Goal: Information Seeking & Learning: Understand process/instructions

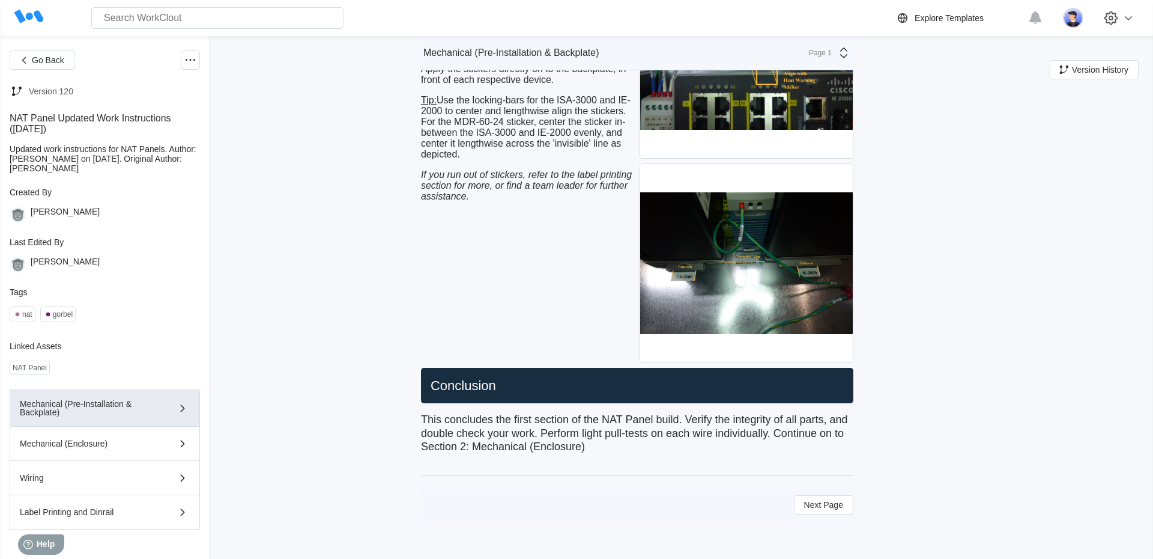
scroll to position [5533, 0]
click at [812, 505] on span "Next Page" at bounding box center [823, 504] width 39 height 8
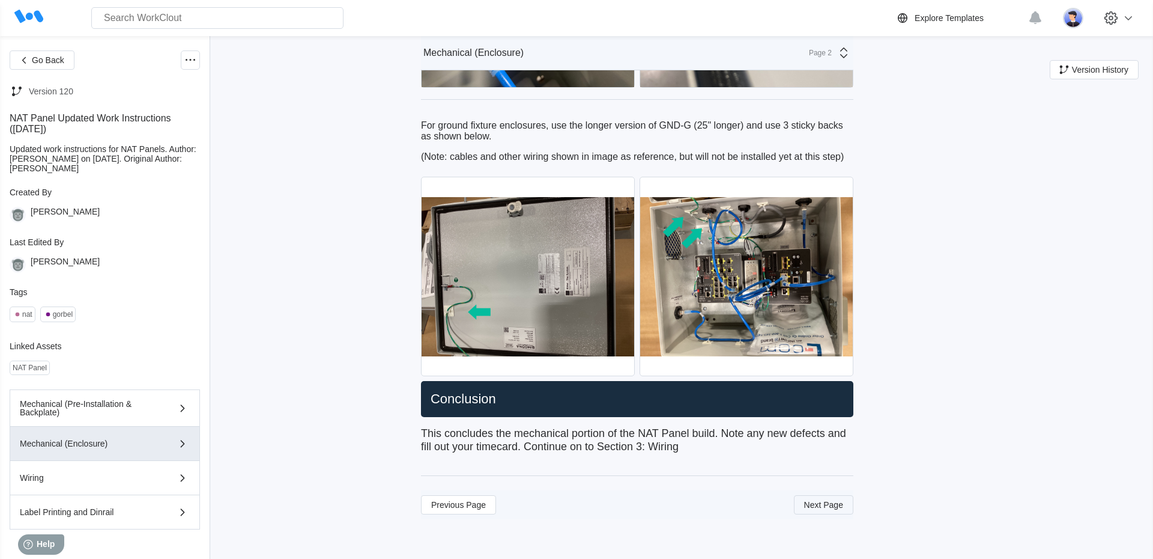
scroll to position [3933, 0]
click at [811, 512] on button "Next Page" at bounding box center [823, 504] width 59 height 19
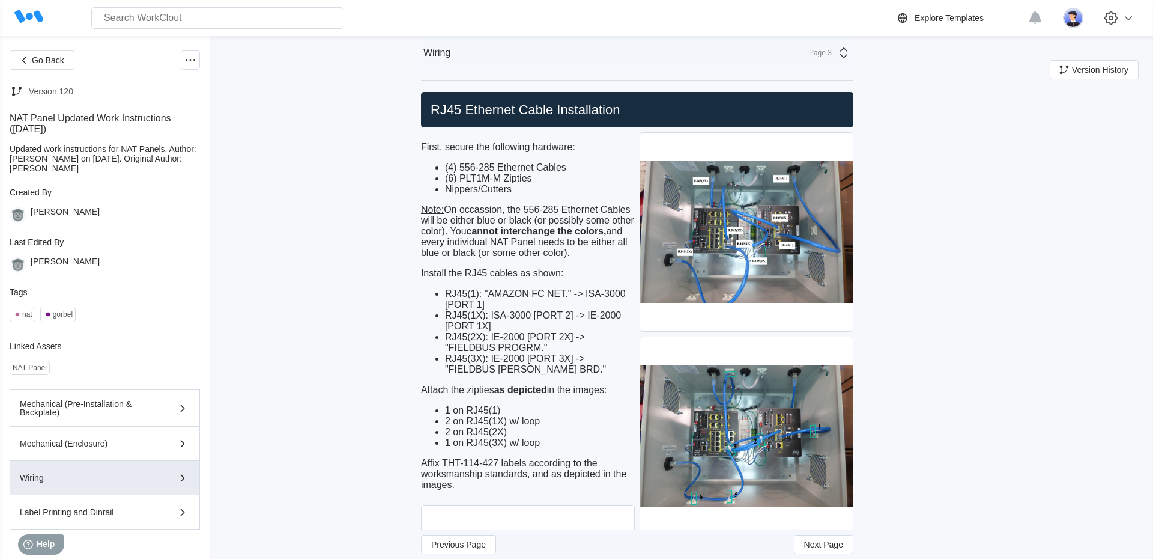
scroll to position [3813, 0]
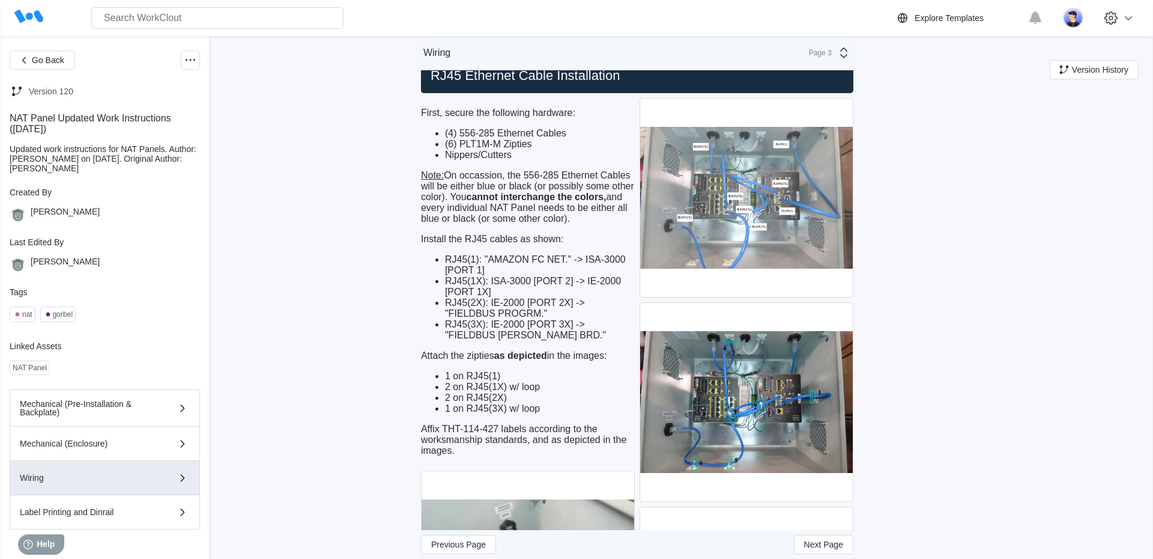
click at [712, 265] on img at bounding box center [746, 198] width 213 height 198
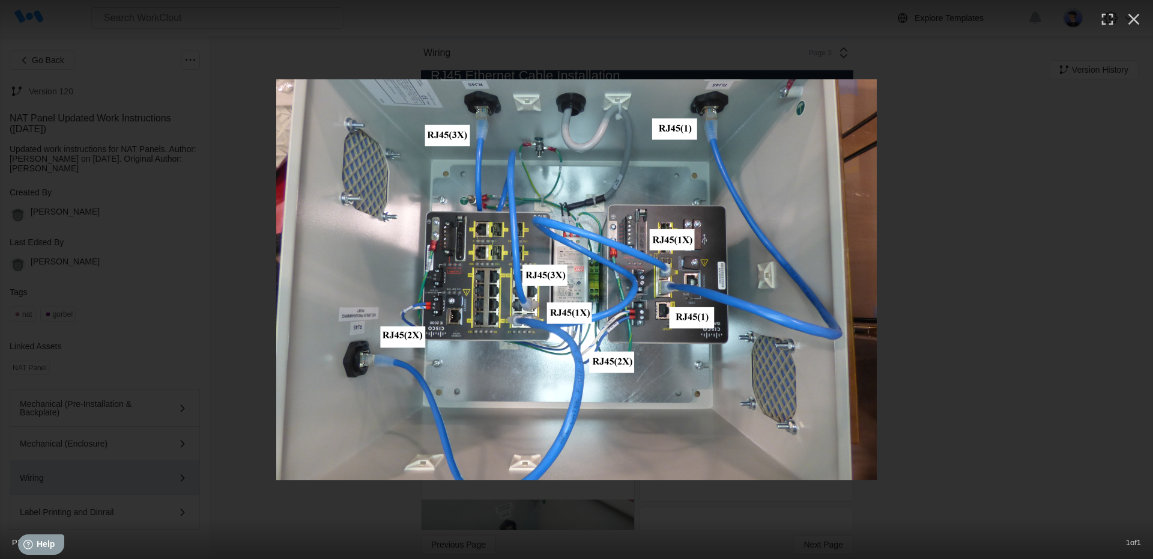
click at [1135, 2] on div at bounding box center [576, 22] width 1153 height 44
click at [1139, 13] on icon "button" at bounding box center [1133, 19] width 19 height 19
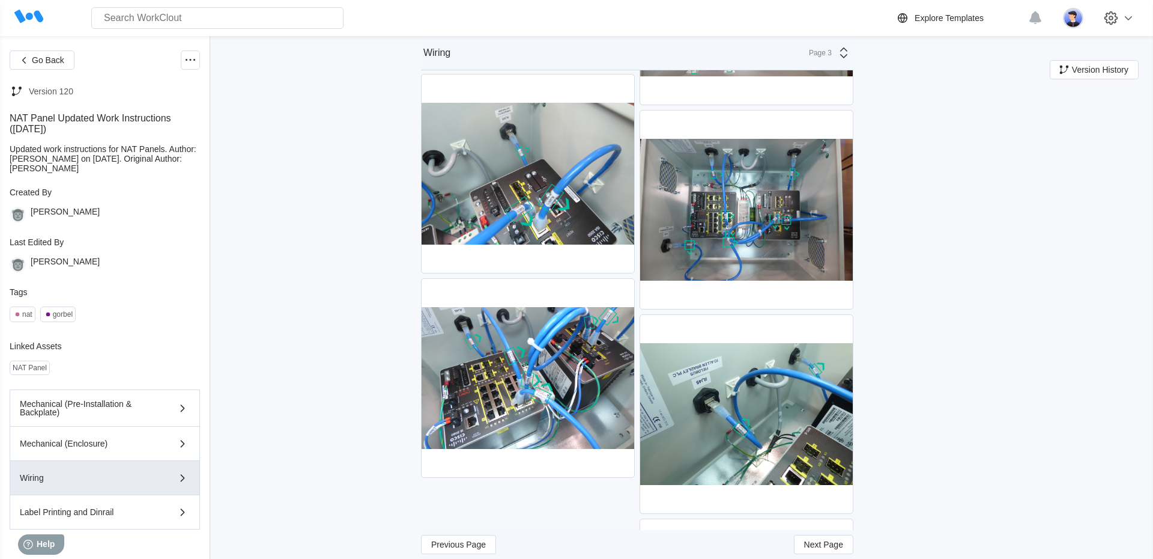
scroll to position [4224, 0]
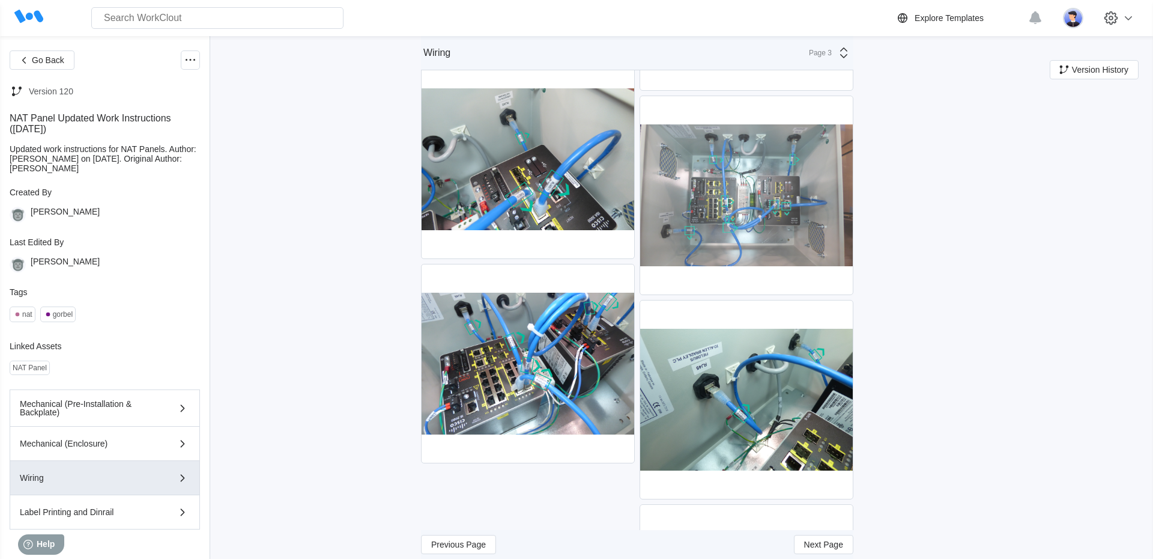
click at [755, 244] on img at bounding box center [746, 195] width 213 height 198
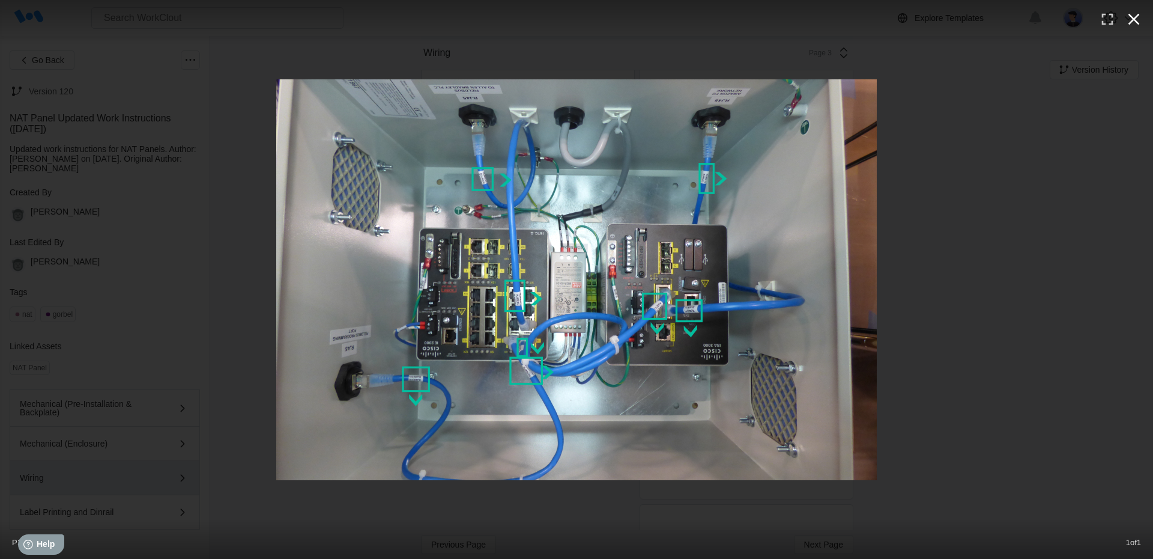
click at [1133, 23] on icon "button" at bounding box center [1133, 19] width 19 height 19
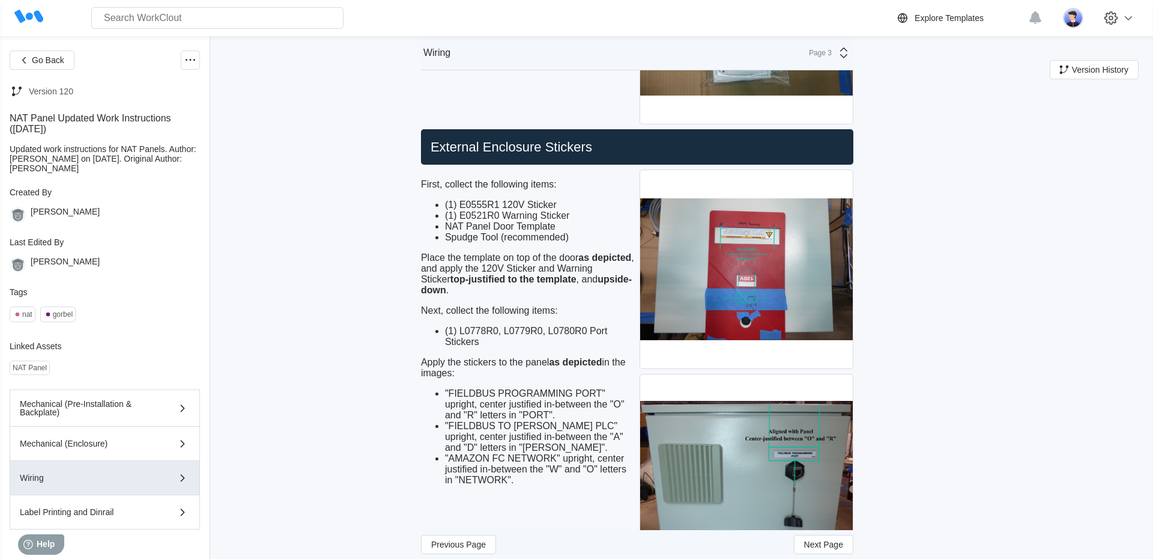
scroll to position [5491, 0]
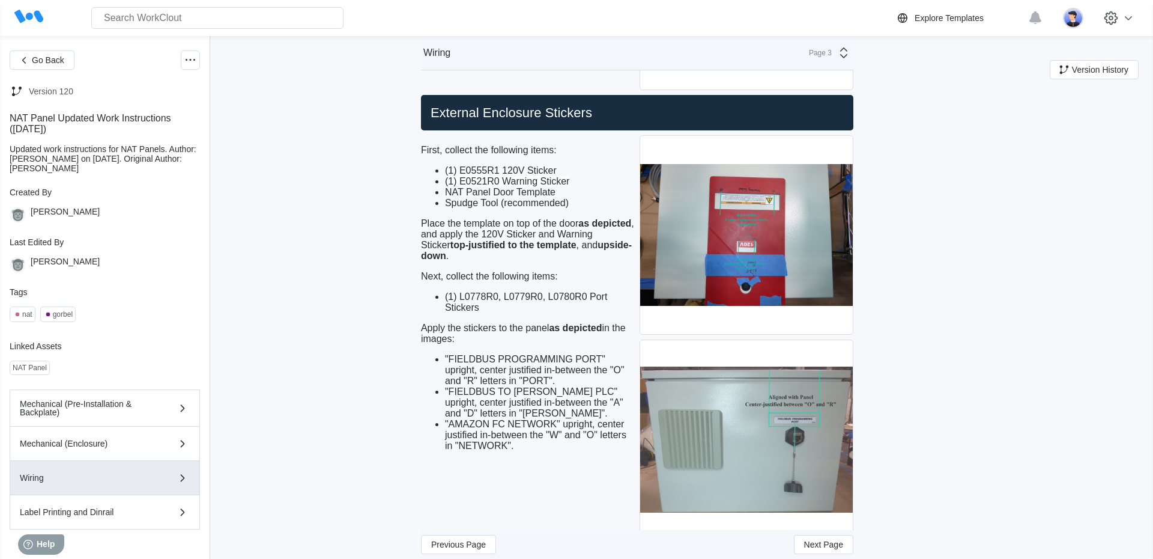
click at [777, 470] on img at bounding box center [746, 439] width 213 height 198
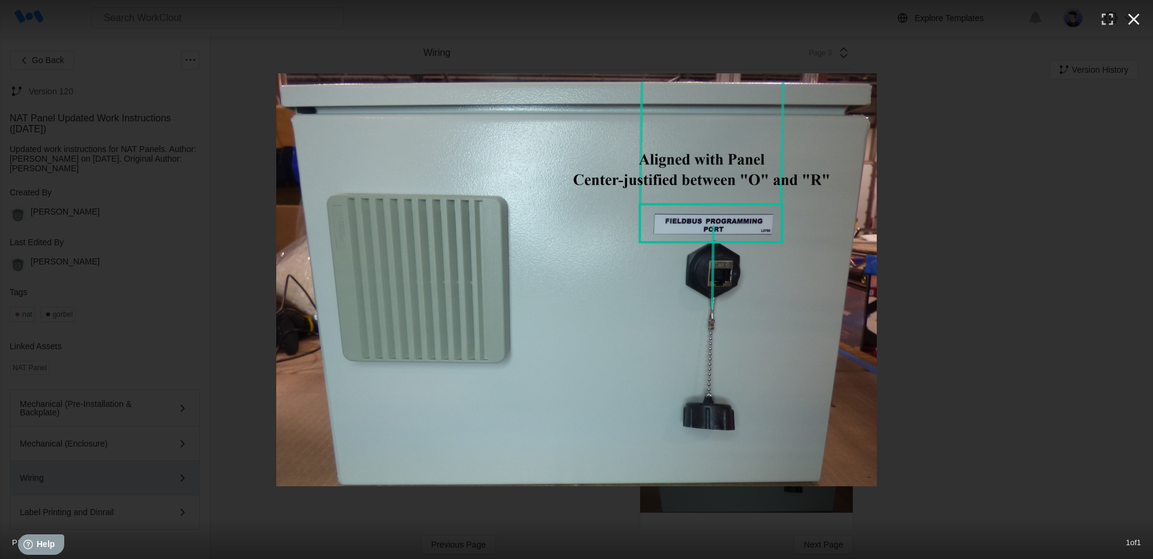
click at [1132, 24] on icon "button" at bounding box center [1133, 19] width 19 height 19
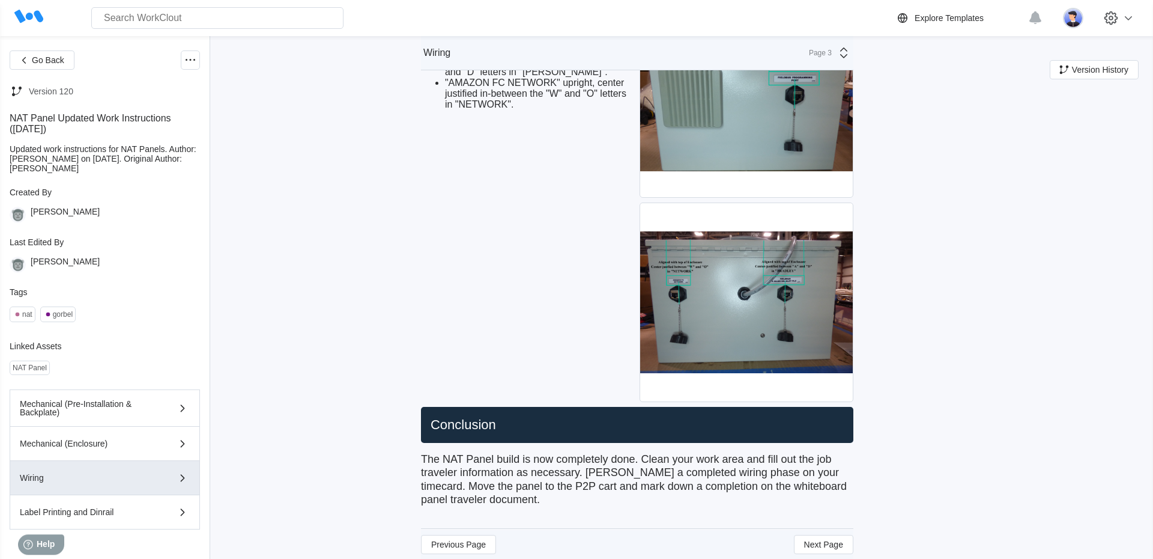
scroll to position [5833, 0]
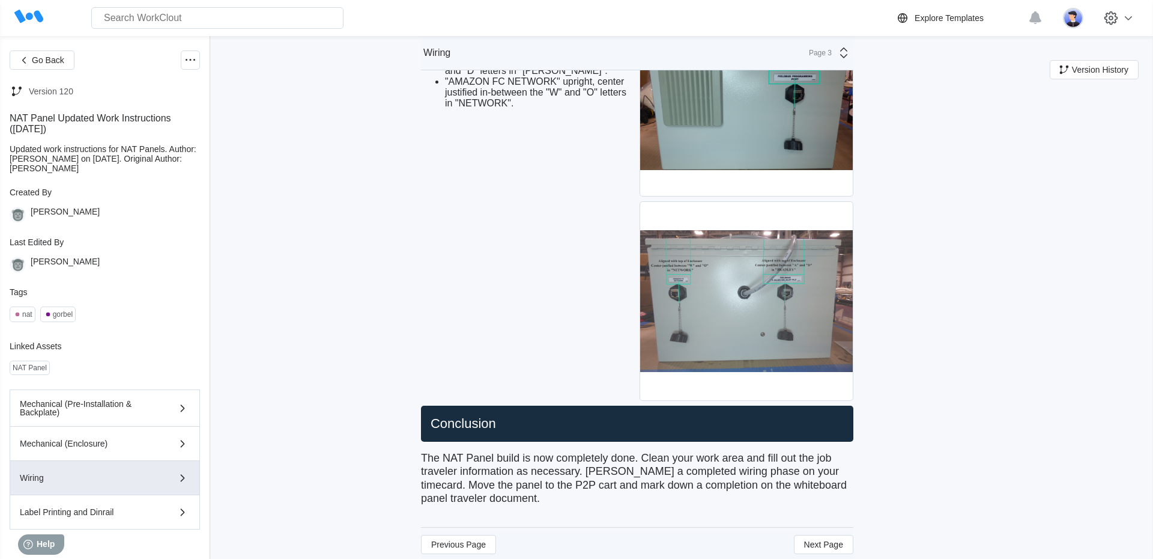
click at [705, 320] on img at bounding box center [746, 301] width 213 height 198
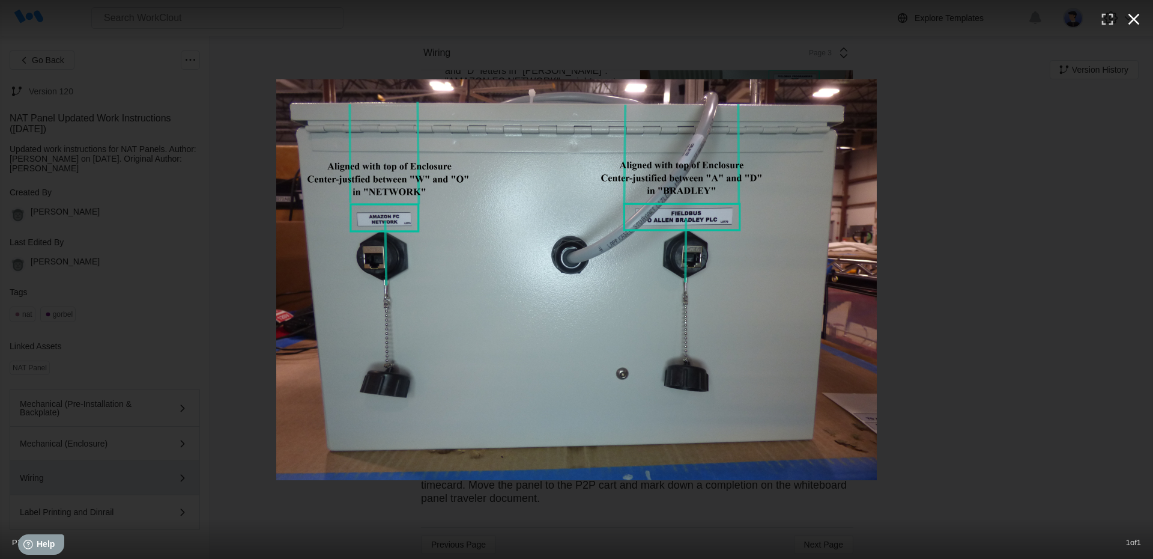
click at [1133, 20] on icon "button" at bounding box center [1134, 19] width 11 height 11
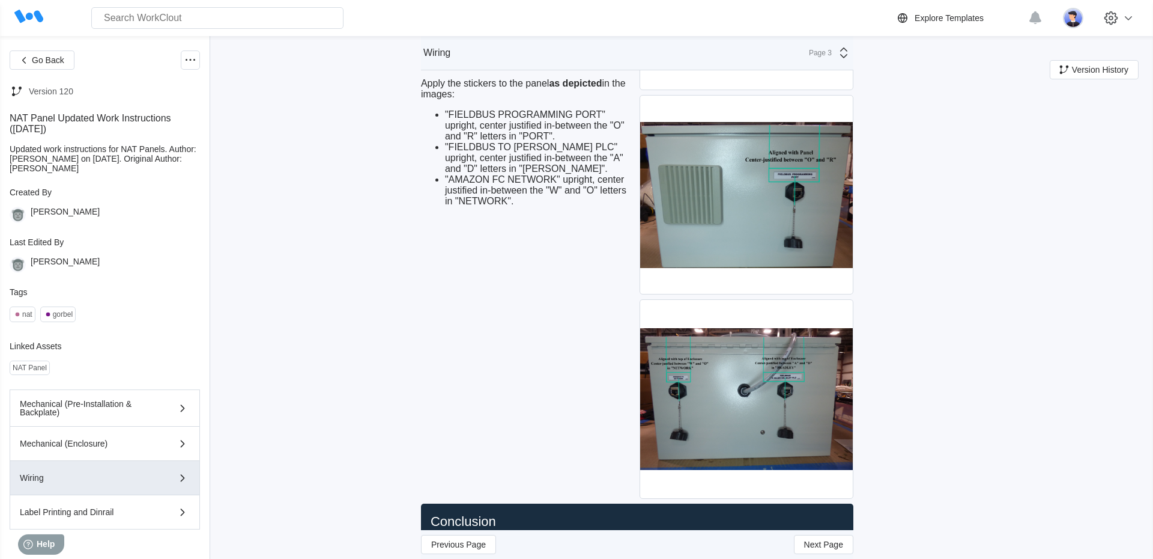
scroll to position [5730, 0]
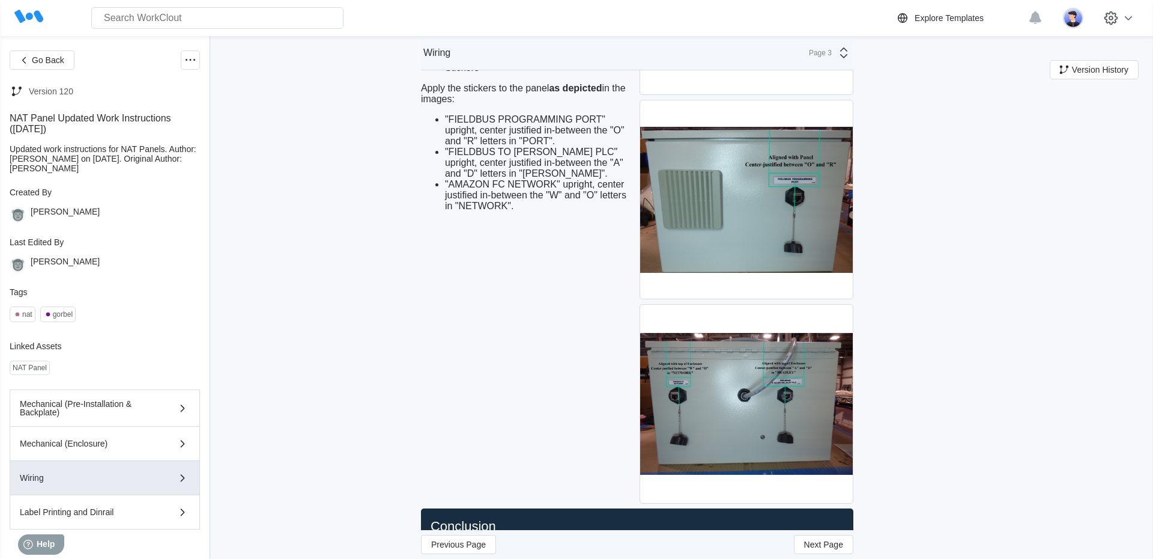
drag, startPoint x: 1133, startPoint y: 20, endPoint x: 929, endPoint y: 68, distance: 209.1
click at [101, 447] on div "Mechanical (Enclosure)" at bounding box center [88, 443] width 136 height 8
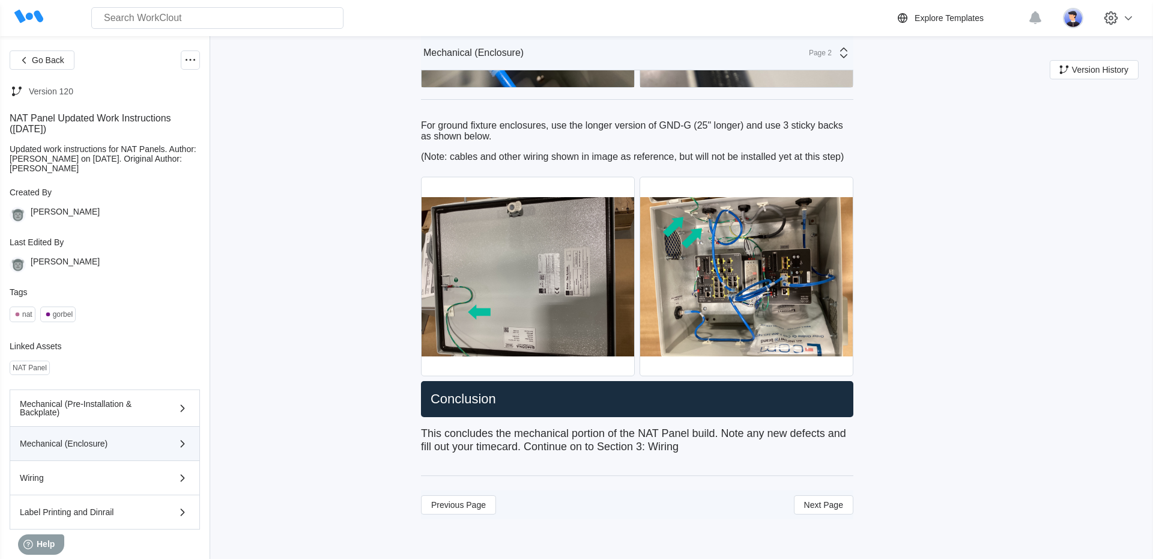
scroll to position [3933, 0]
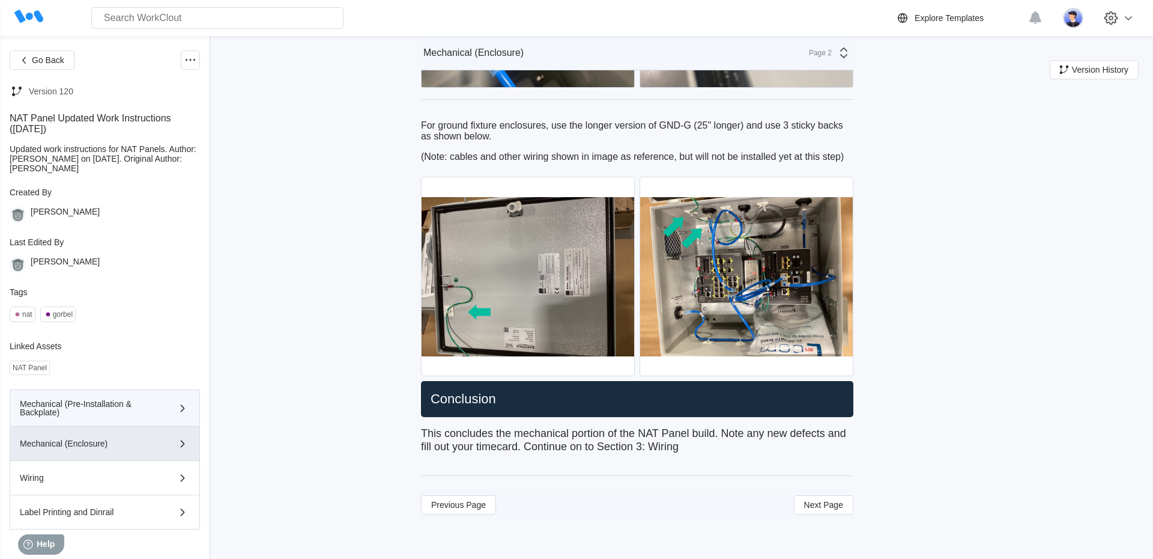
click at [121, 403] on button "Mechanical (Pre-Installation & Backplate)" at bounding box center [105, 407] width 190 height 37
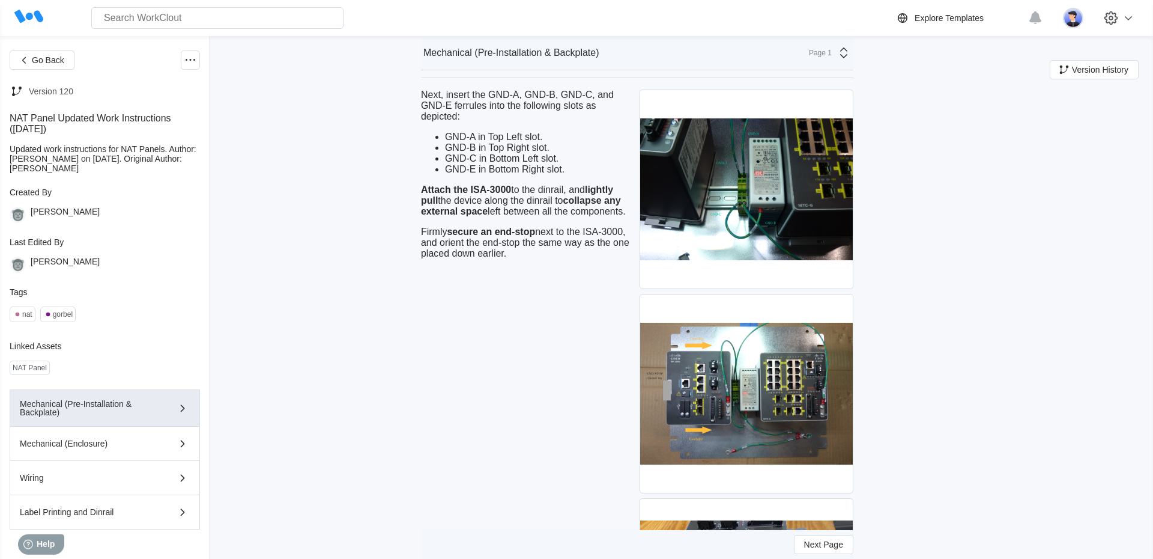
scroll to position [4096, 0]
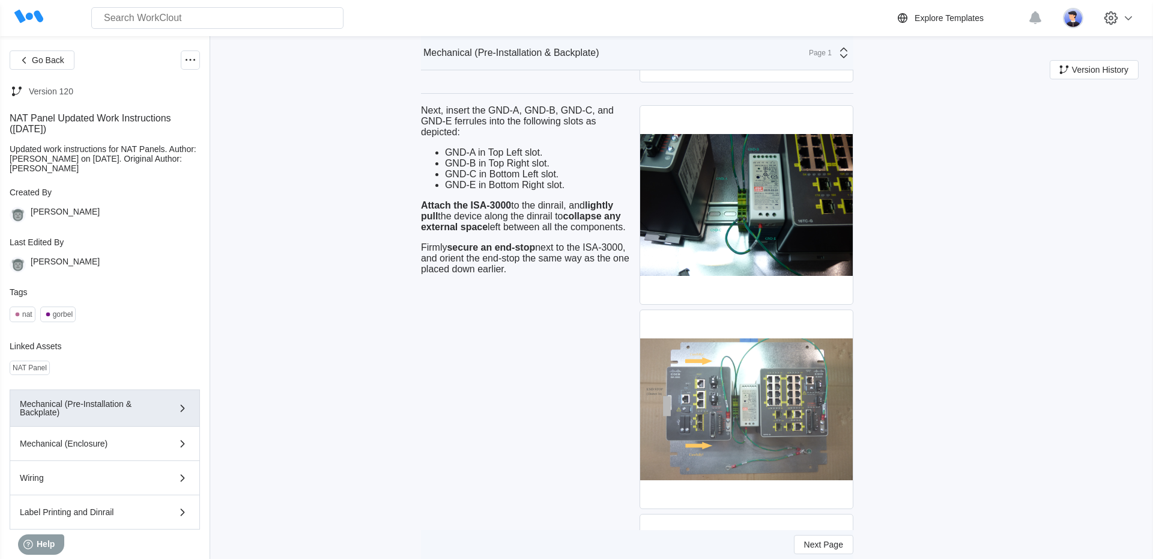
click at [706, 411] on img at bounding box center [746, 409] width 213 height 198
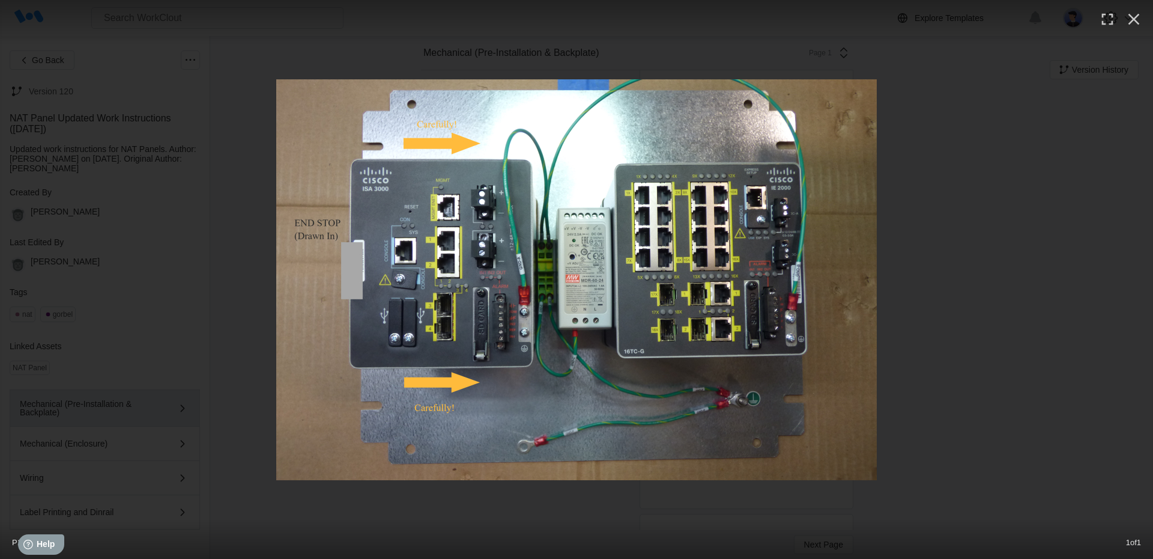
click at [1153, 372] on div at bounding box center [576, 279] width 1153 height 401
click at [1075, 362] on div at bounding box center [576, 279] width 1153 height 401
click at [1124, 23] on icon "button" at bounding box center [1133, 19] width 19 height 19
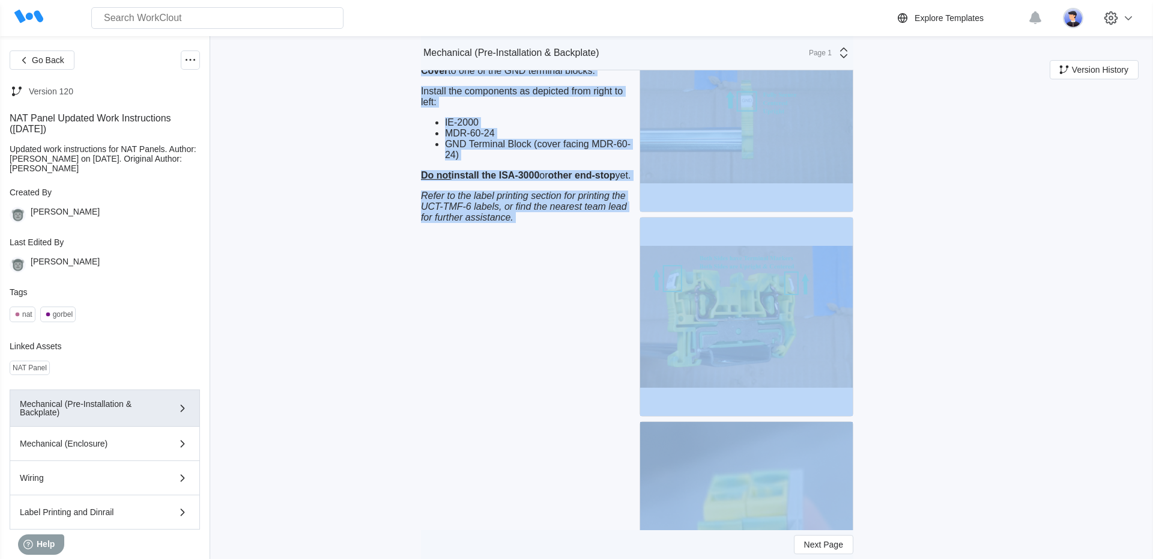
scroll to position [2325, 0]
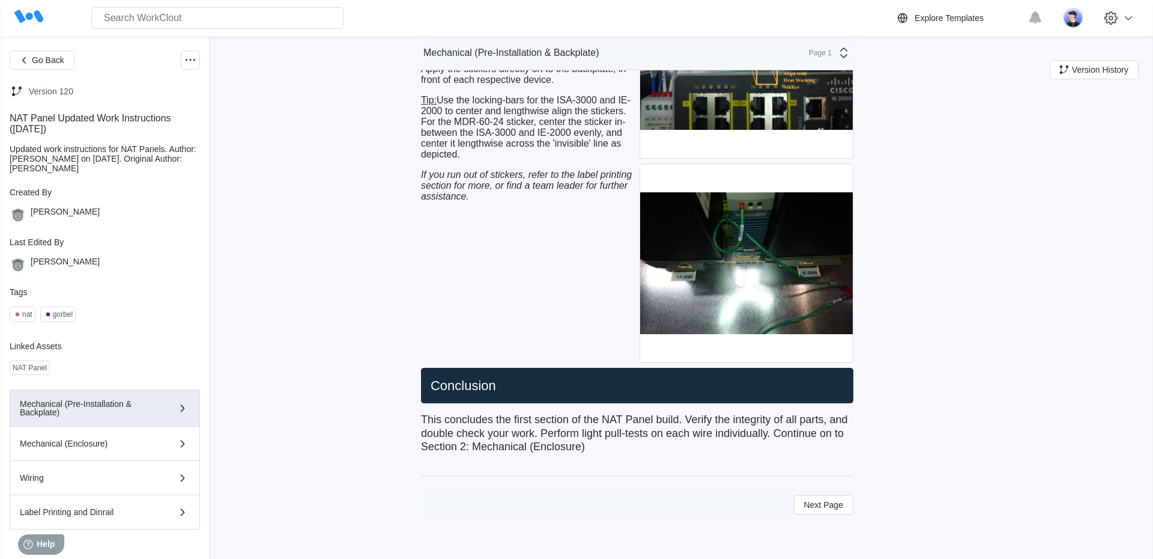
scroll to position [5533, 0]
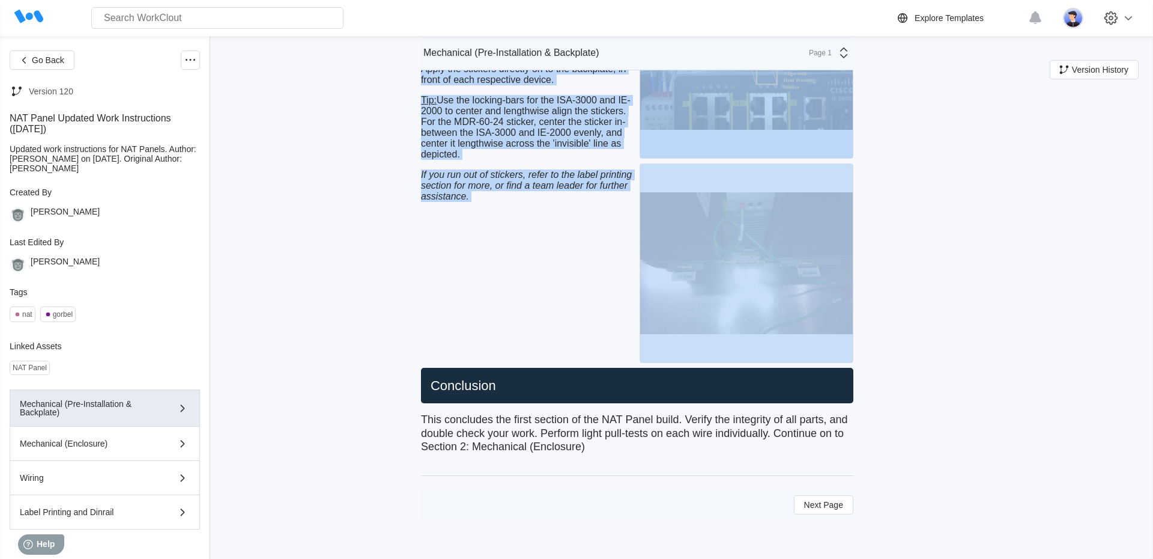
click at [727, 301] on img at bounding box center [746, 263] width 213 height 198
